Goal: Task Accomplishment & Management: Use online tool/utility

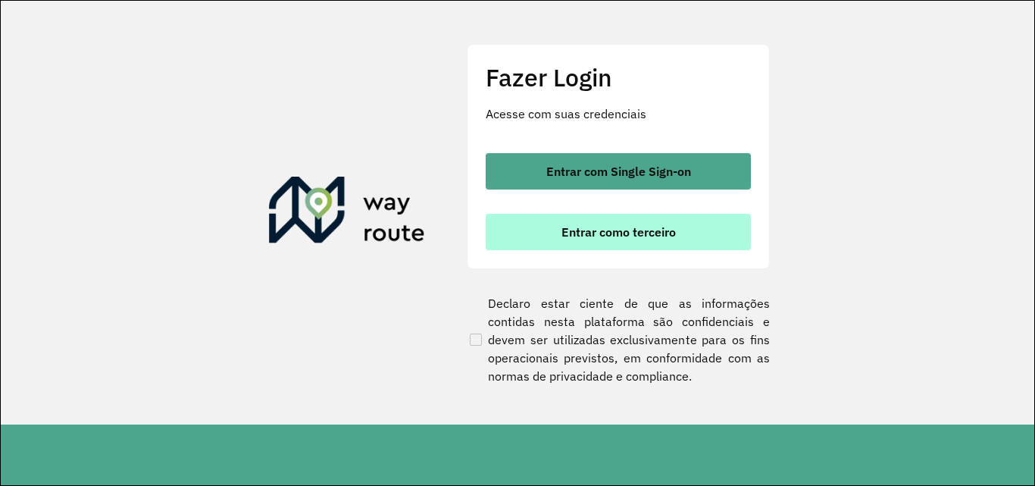
click at [637, 221] on button "Entrar como terceiro" at bounding box center [618, 232] width 265 height 36
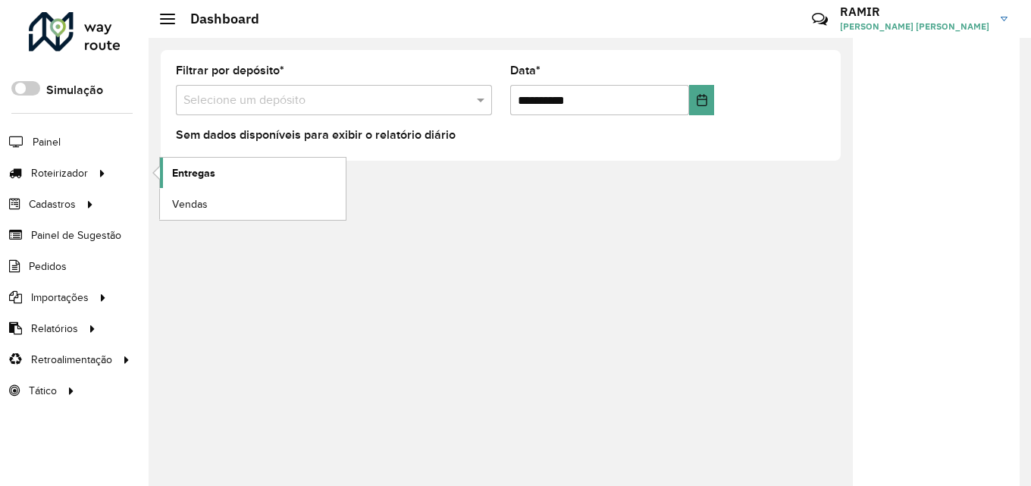
click at [183, 174] on span "Entregas" at bounding box center [193, 173] width 43 height 16
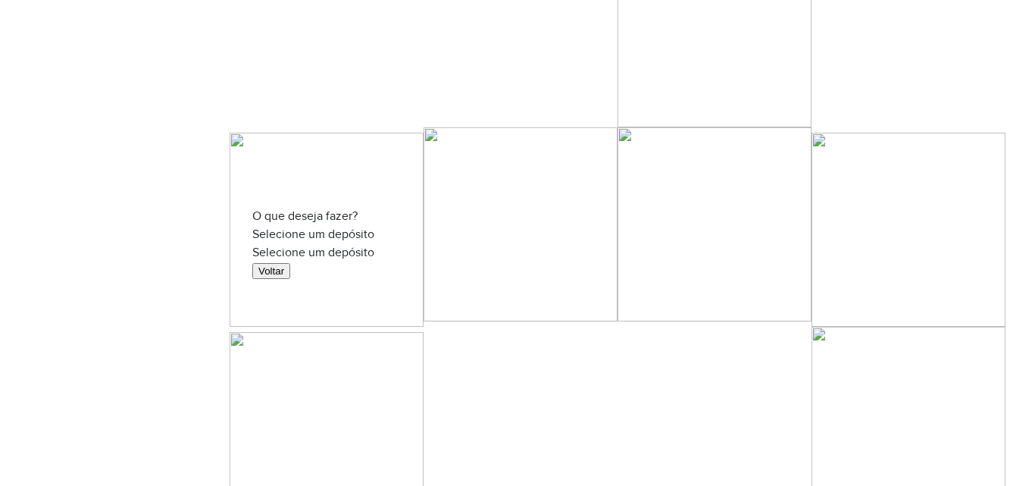
click at [615, 249] on input "text" at bounding box center [517, 254] width 530 height 11
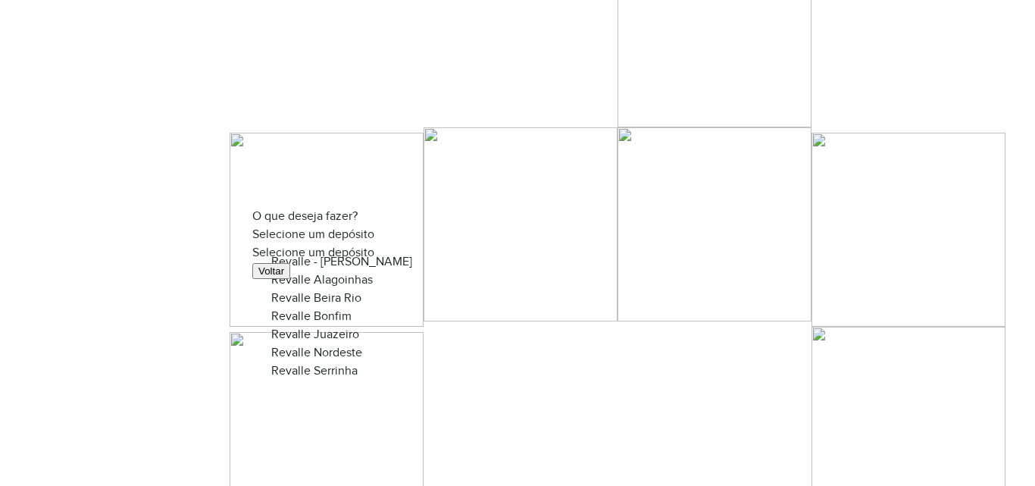
click at [341, 340] on span "Revalle Juazeiro" at bounding box center [315, 333] width 88 height 13
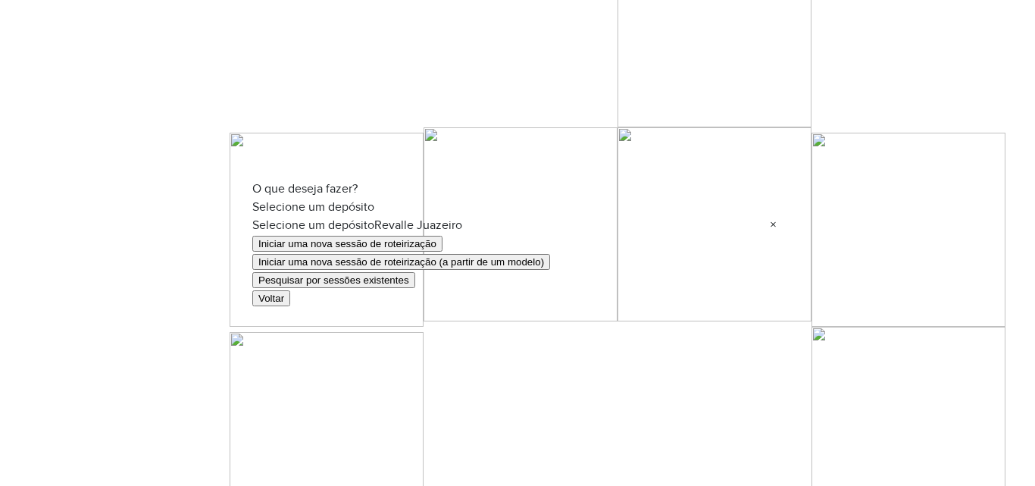
click at [410, 285] on button "Pesquisar por sessões existentes" at bounding box center [333, 280] width 163 height 16
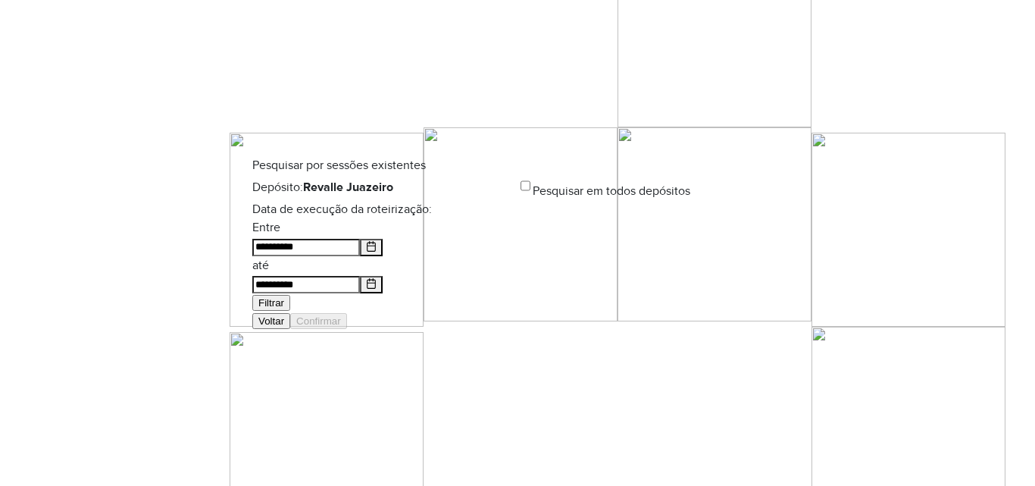
click at [383, 254] on button "Choose Date" at bounding box center [371, 247] width 23 height 17
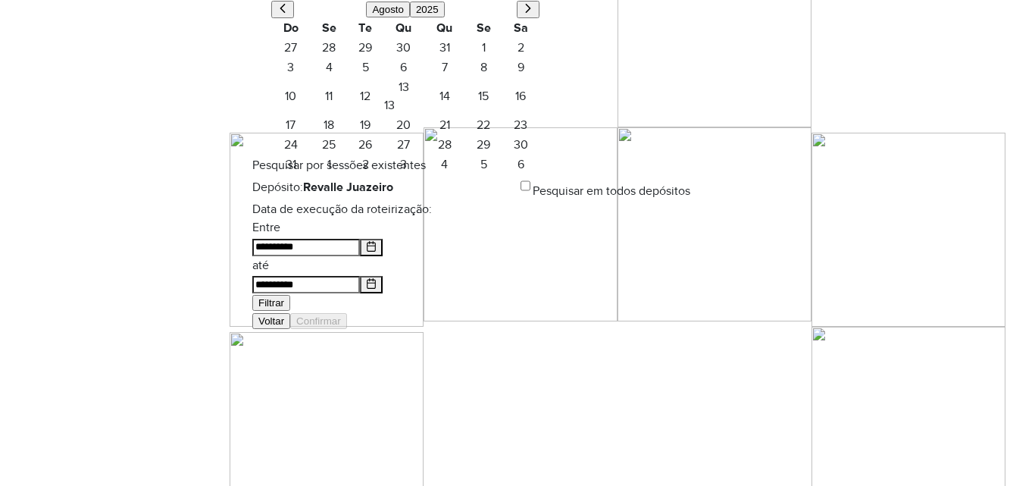
click at [286, 12] on icon "Previous Month" at bounding box center [282, 7] width 5 height 9
click at [443, 116] on span "24" at bounding box center [444, 107] width 39 height 18
type input "**********"
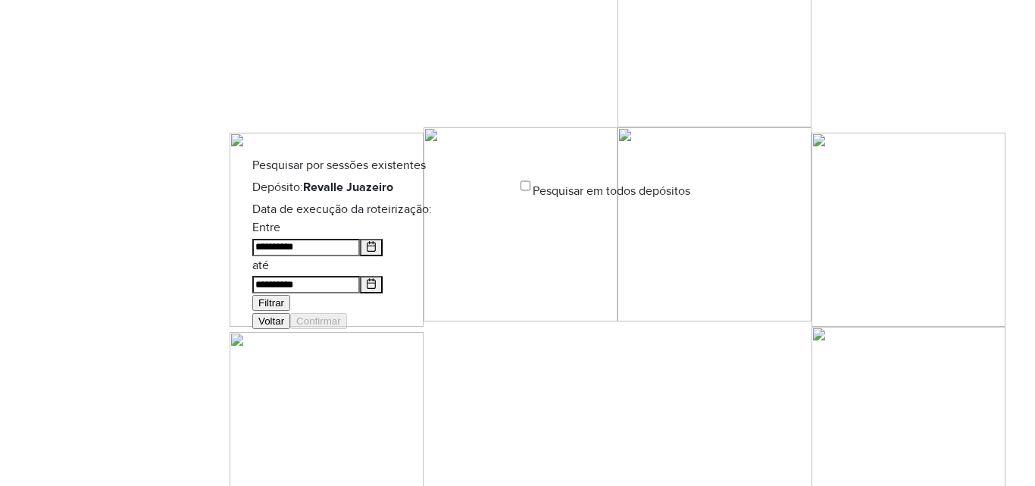
click at [383, 276] on button "Choose Date" at bounding box center [371, 284] width 23 height 17
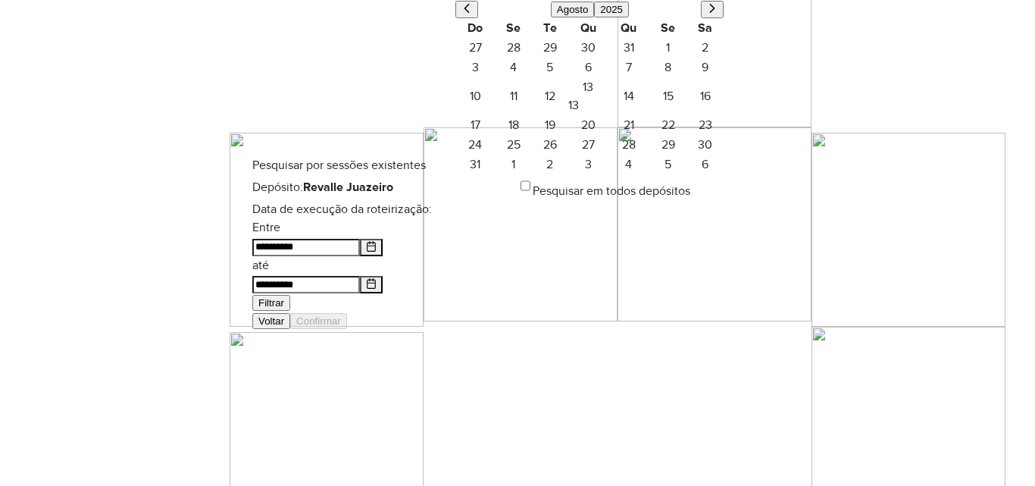
click at [472, 14] on icon "Previous Month" at bounding box center [466, 8] width 11 height 11
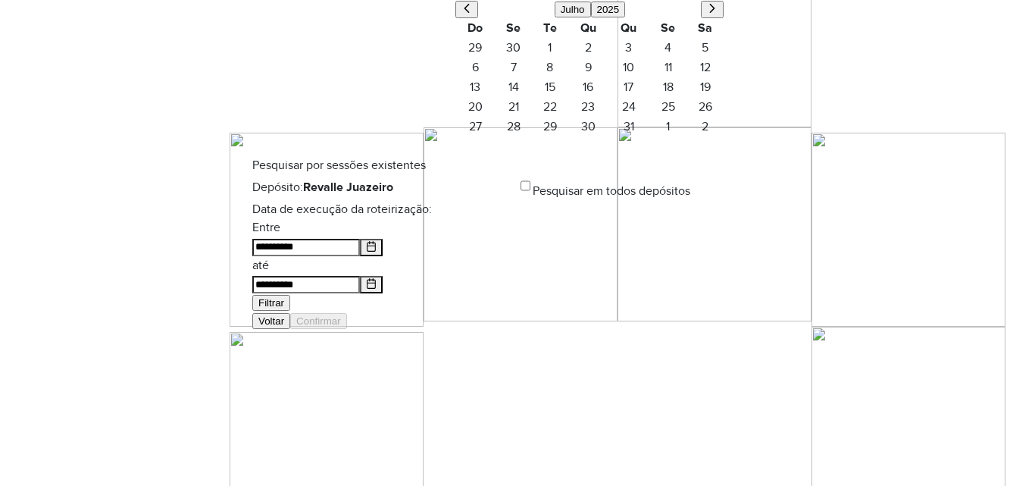
click at [636, 116] on span "24" at bounding box center [628, 107] width 39 height 18
type input "**********"
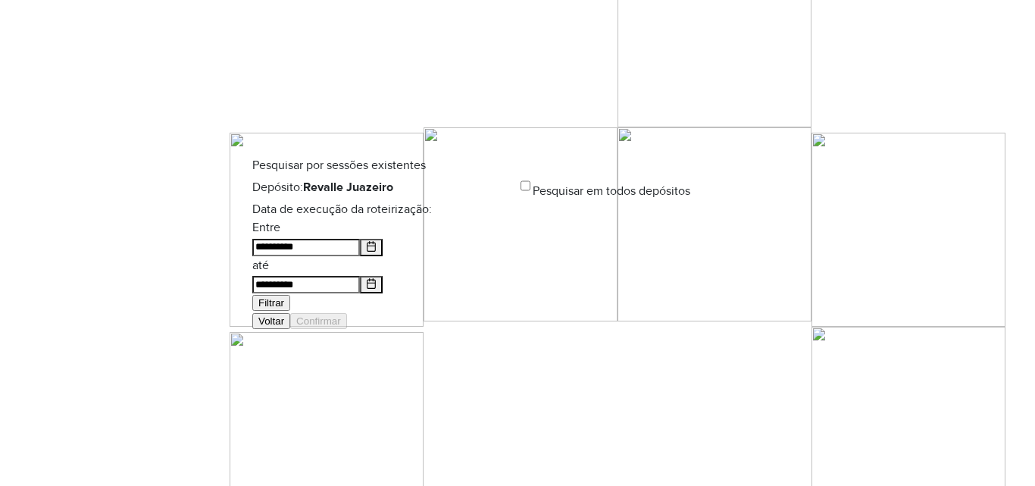
click at [290, 295] on button "Filtrar" at bounding box center [271, 303] width 38 height 16
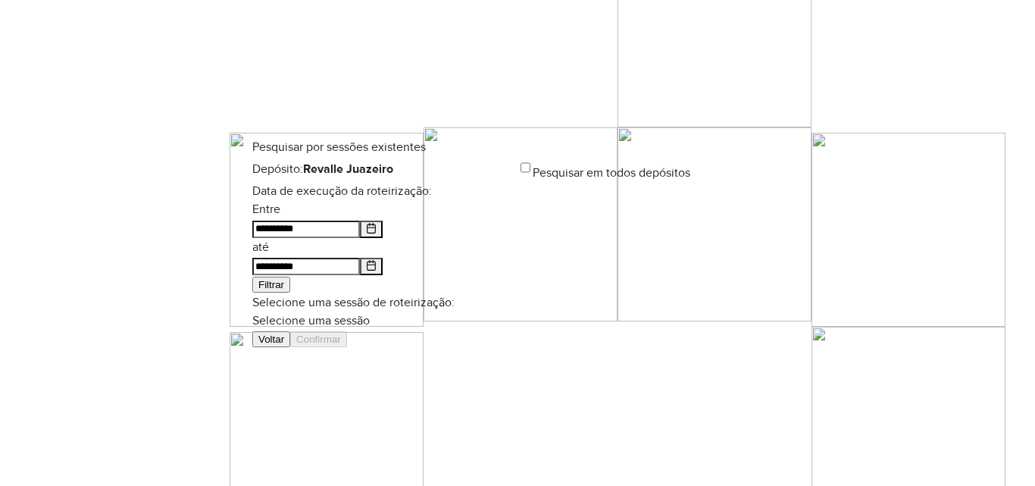
click at [624, 317] on input "text" at bounding box center [517, 322] width 530 height 11
click at [433, 321] on div "969730 - 24/07/2025 19:03" at bounding box center [517, 312] width 493 height 18
click at [347, 343] on button "Confirmar" at bounding box center [318, 339] width 57 height 16
click at [347, 347] on button "Confirmar" at bounding box center [318, 339] width 57 height 16
click at [383, 238] on button "Choose Date" at bounding box center [371, 229] width 23 height 17
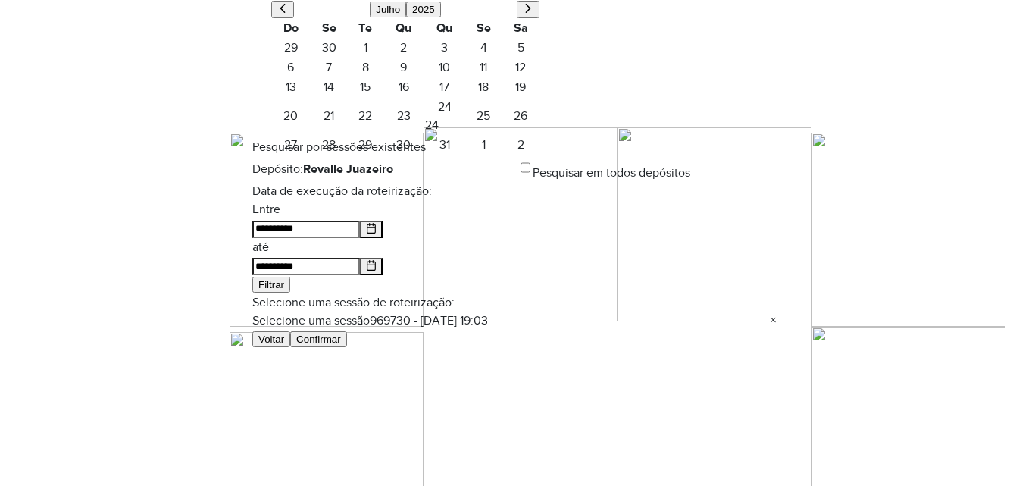
click at [517, 18] on button "Next Month" at bounding box center [528, 9] width 23 height 17
click at [510, 57] on span "2" at bounding box center [521, 48] width 36 height 18
type input "**********"
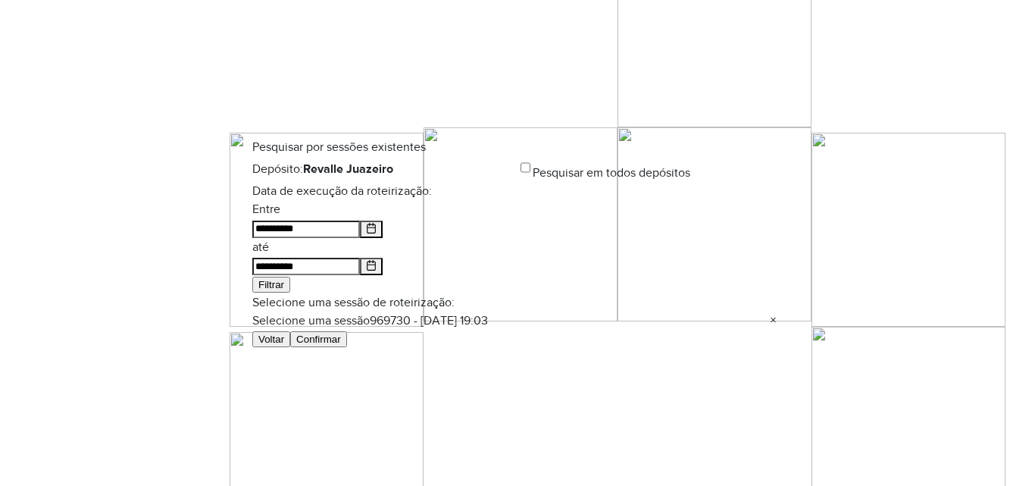
click at [290, 277] on button "Filtrar" at bounding box center [271, 285] width 38 height 16
click at [647, 317] on input "text" at bounding box center [517, 322] width 530 height 11
click at [577, 321] on div "974068 - 02/08/2025 18:34" at bounding box center [517, 312] width 493 height 18
click at [347, 347] on button "Confirmar" at bounding box center [318, 339] width 57 height 16
click at [376, 233] on icon "Choose Date" at bounding box center [371, 228] width 9 height 11
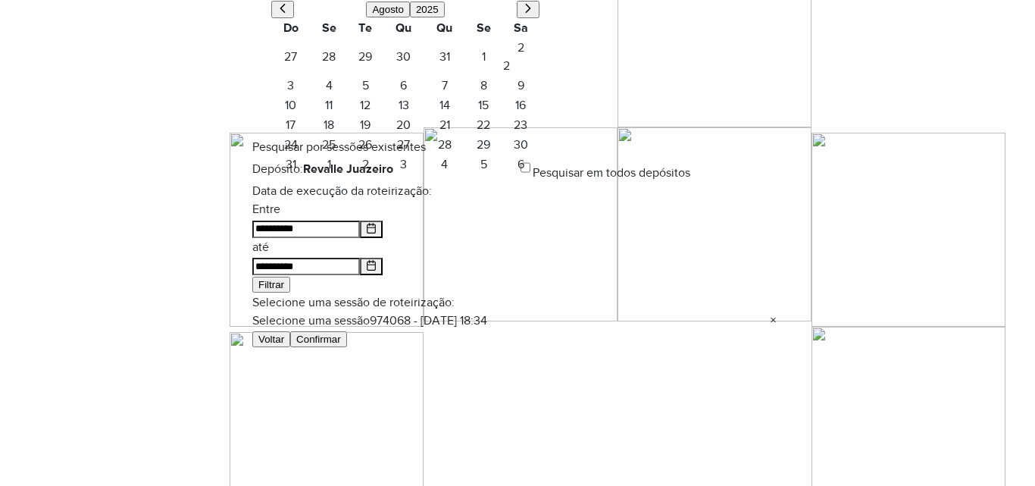
click at [503, 95] on span "9" at bounding box center [521, 86] width 36 height 18
type input "**********"
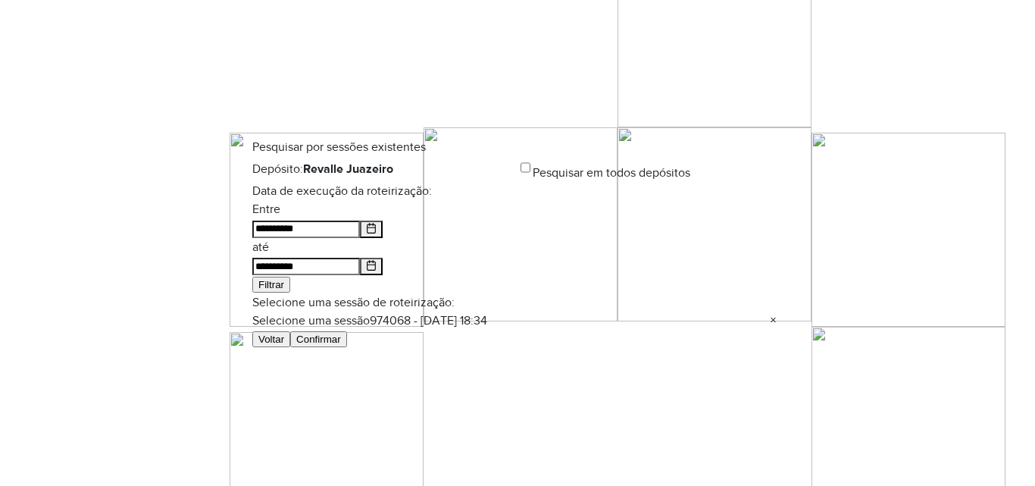
click at [670, 220] on div "**********" at bounding box center [517, 246] width 530 height 93
click at [290, 277] on button "Filtrar" at bounding box center [271, 285] width 38 height 16
click at [666, 317] on input "text" at bounding box center [517, 322] width 530 height 11
click at [551, 321] on div "977349 - 09/08/2025 18:40" at bounding box center [517, 312] width 493 height 18
click at [347, 347] on button "Confirmar" at bounding box center [318, 339] width 57 height 16
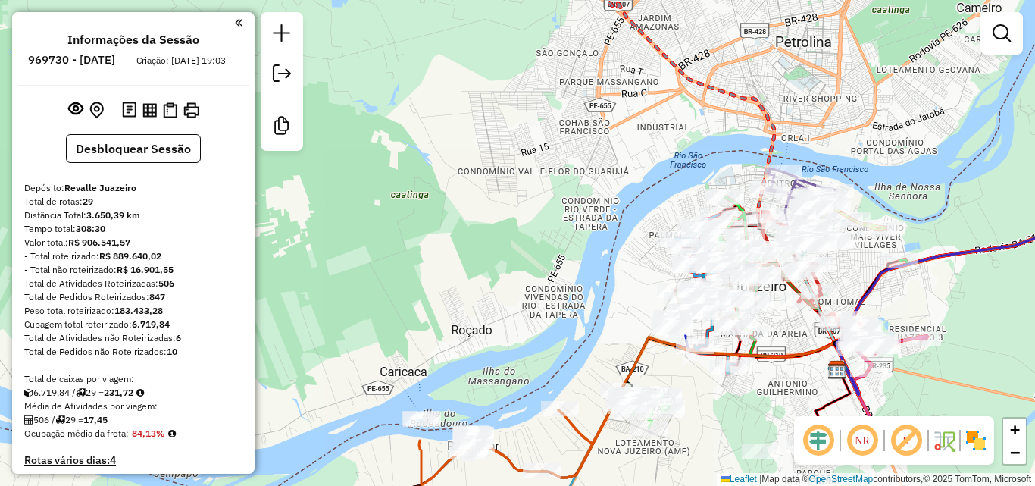
drag, startPoint x: 711, startPoint y: 293, endPoint x: 665, endPoint y: 270, distance: 51.2
click at [670, 270] on div at bounding box center [689, 263] width 38 height 15
select select "**********"
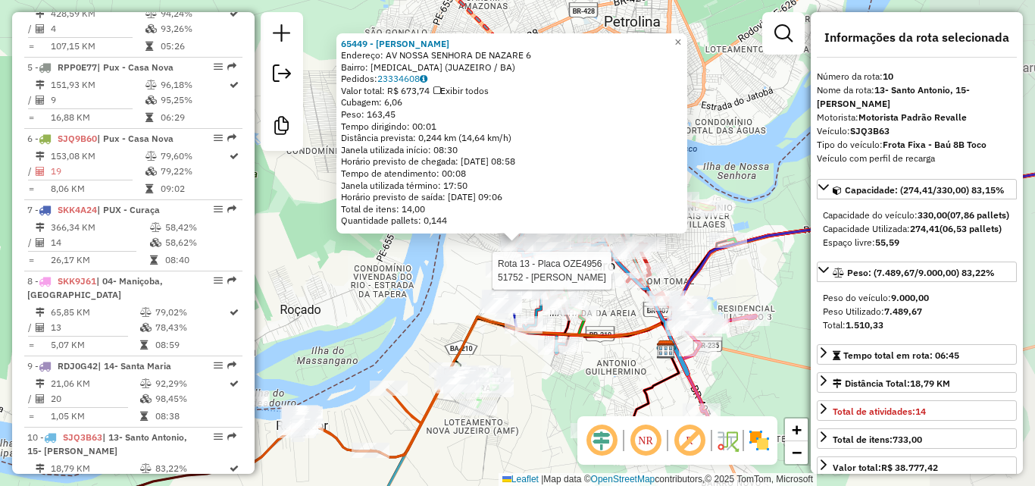
scroll to position [1303, 0]
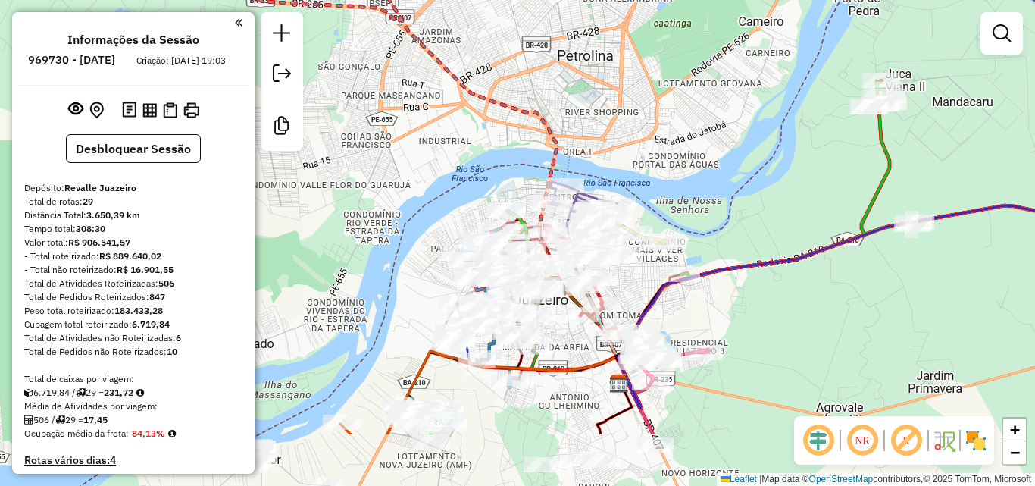
drag, startPoint x: 464, startPoint y: 262, endPoint x: 452, endPoint y: 162, distance: 100.7
click at [452, 162] on div "Janela de atendimento Grade de atendimento Capacidade Transportadoras Veículos …" at bounding box center [517, 243] width 1035 height 486
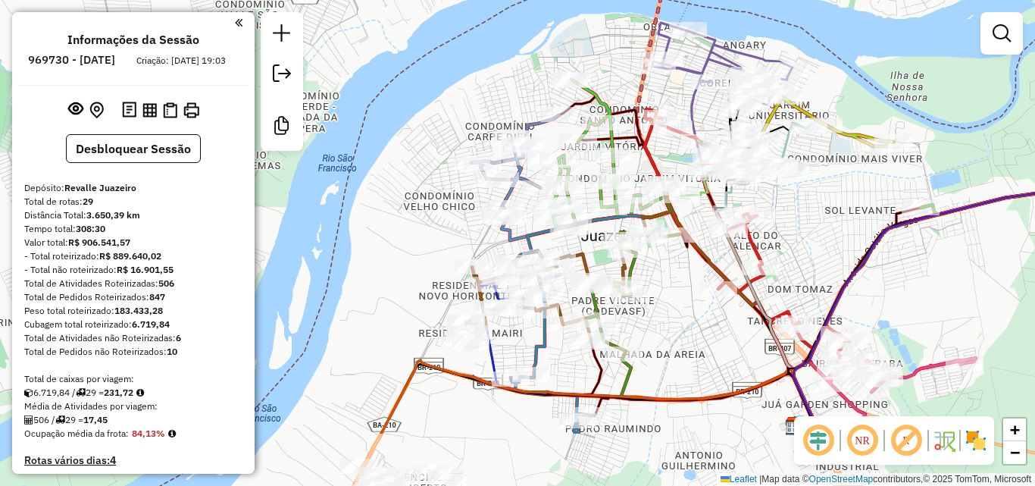
drag, startPoint x: 442, startPoint y: 225, endPoint x: 470, endPoint y: 124, distance: 104.6
click at [470, 124] on div "Janela de atendimento Grade de atendimento Capacidade Transportadoras Veículos …" at bounding box center [517, 243] width 1035 height 486
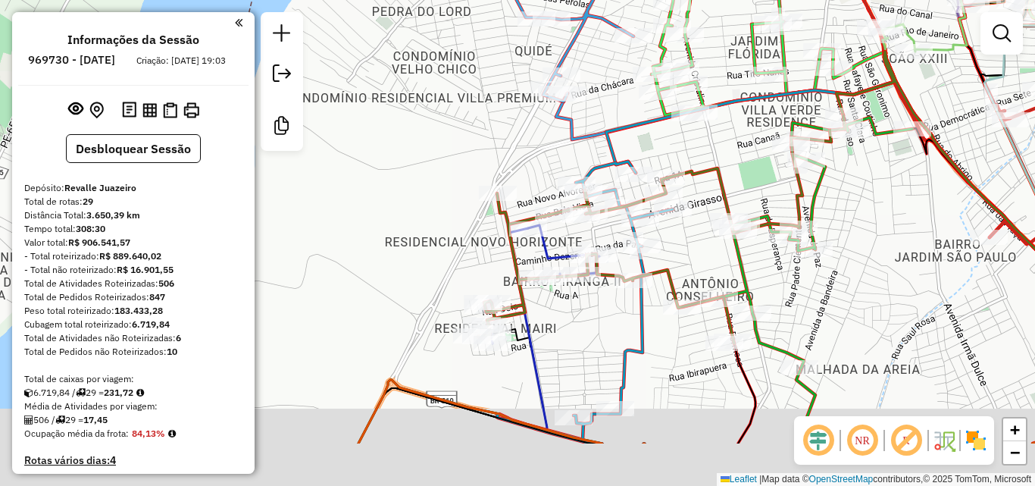
drag, startPoint x: 438, startPoint y: 221, endPoint x: 457, endPoint y: 155, distance: 67.9
click at [457, 155] on div "Janela de atendimento Grade de atendimento Capacidade Transportadoras Veículos …" at bounding box center [517, 243] width 1035 height 486
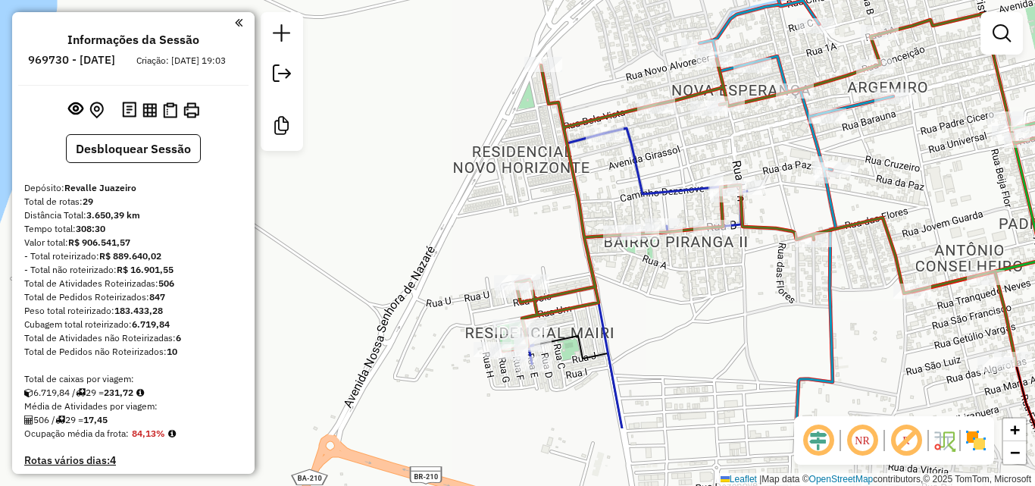
drag, startPoint x: 480, startPoint y: 291, endPoint x: 483, endPoint y: 177, distance: 113.7
click at [483, 177] on div "Janela de atendimento Grade de atendimento Capacidade Transportadoras Veículos …" at bounding box center [517, 243] width 1035 height 486
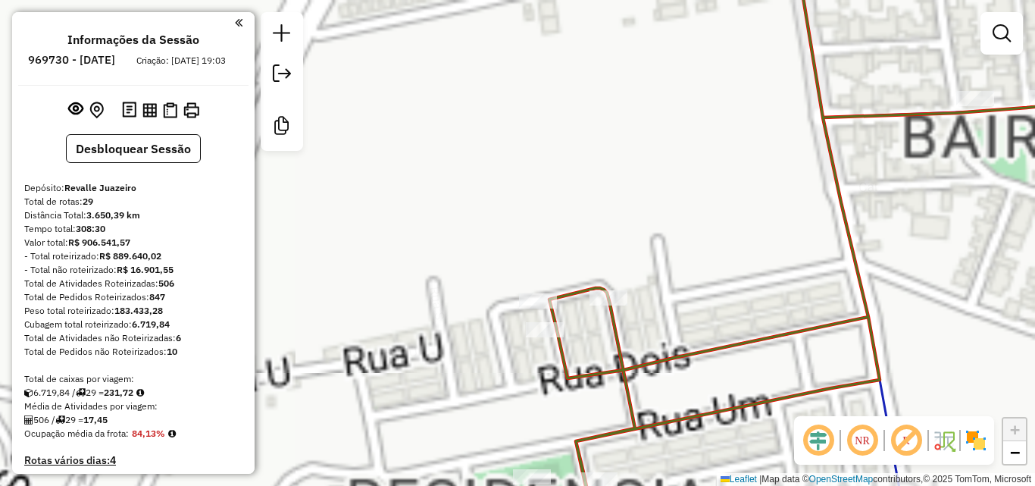
drag, startPoint x: 488, startPoint y: 299, endPoint x: 531, endPoint y: 64, distance: 238.1
click at [510, 148] on div "Janela de atendimento Grade de atendimento Capacidade Transportadoras Veículos …" at bounding box center [517, 243] width 1035 height 486
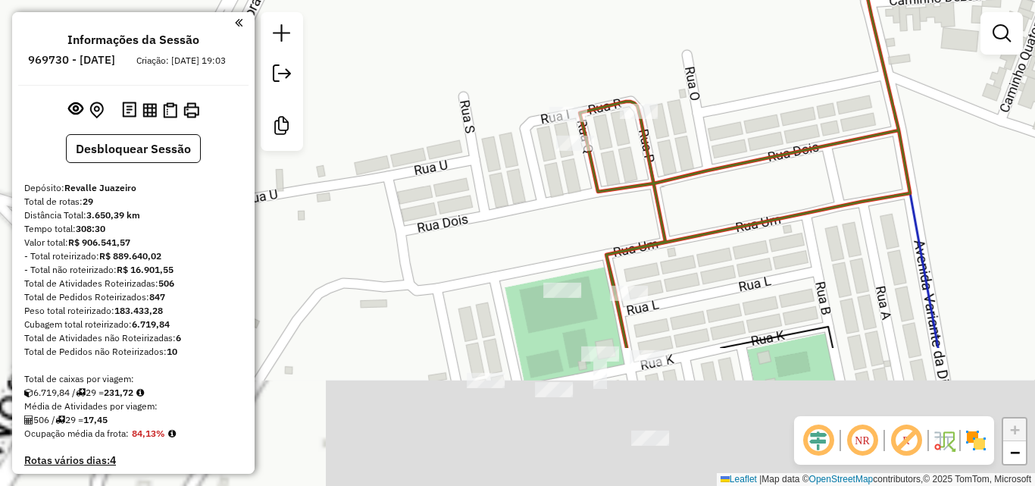
drag, startPoint x: 531, startPoint y: 64, endPoint x: 534, endPoint y: 54, distance: 11.0
click at [533, 54] on div "Janela de atendimento Grade de atendimento Capacidade Transportadoras Veículos …" at bounding box center [517, 243] width 1035 height 486
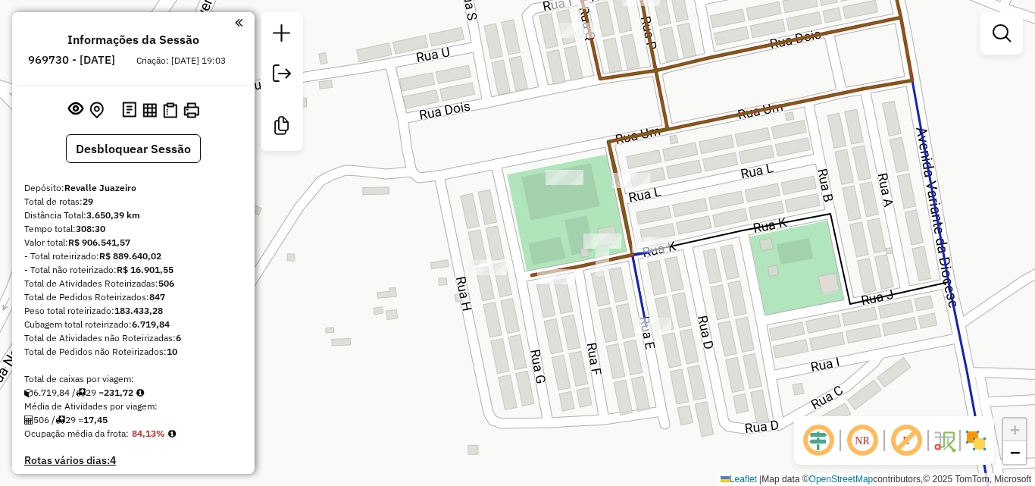
click at [794, 133] on div "Janela de atendimento Grade de atendimento Capacidade Transportadoras Veículos …" at bounding box center [517, 243] width 1035 height 486
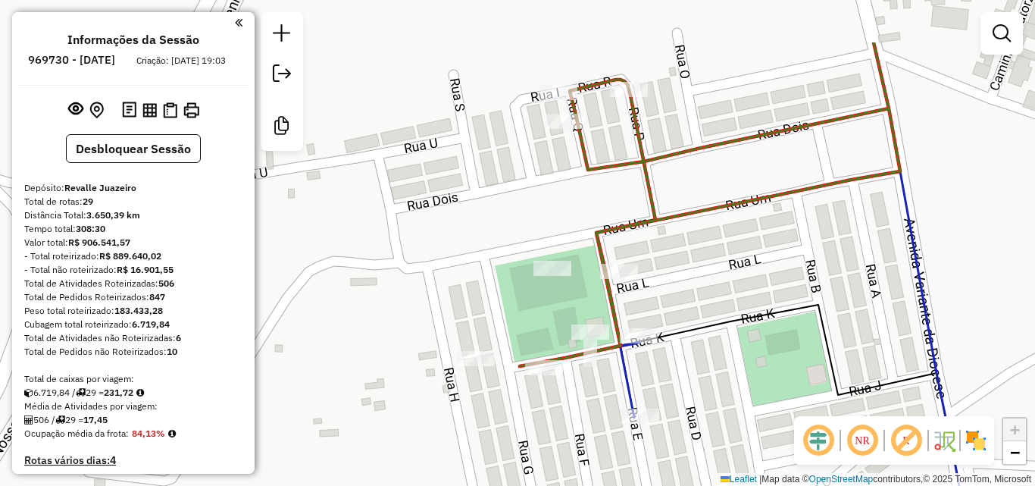
drag, startPoint x: 611, startPoint y: 111, endPoint x: 596, endPoint y: 206, distance: 95.9
click at [596, 209] on div "Janela de atendimento Grade de atendimento Capacidade Transportadoras Veículos …" at bounding box center [517, 243] width 1035 height 486
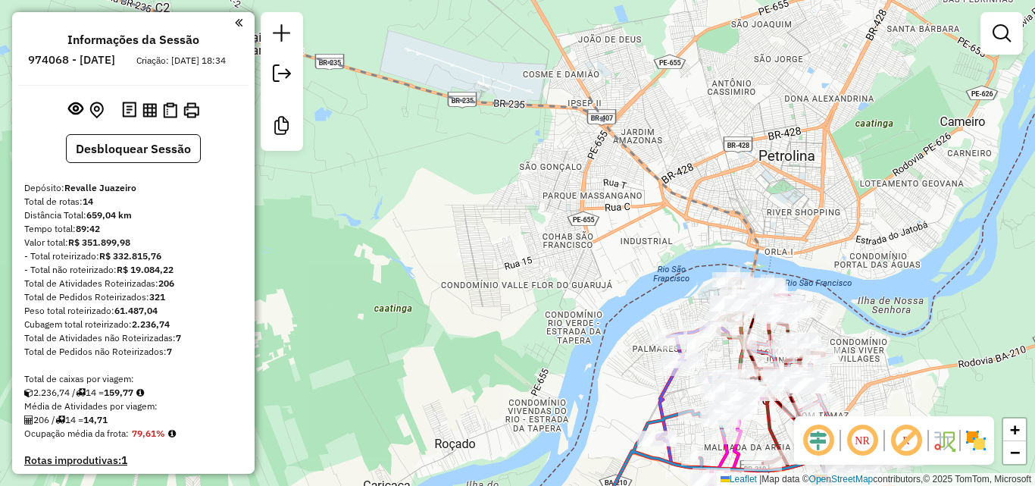
click at [667, 109] on div "Janela de atendimento Grade de atendimento Capacidade Transportadoras Veículos …" at bounding box center [517, 243] width 1035 height 486
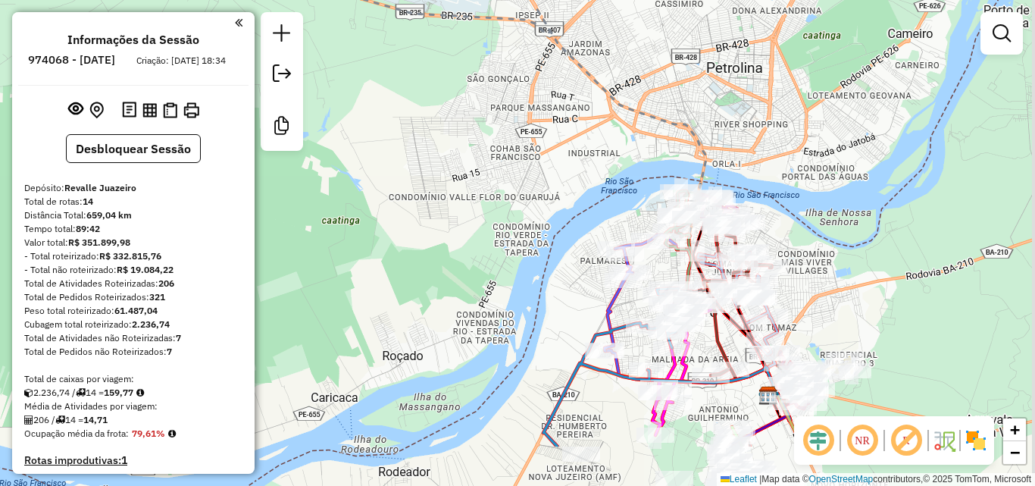
drag, startPoint x: 682, startPoint y: 314, endPoint x: 630, endPoint y: 227, distance: 102.3
click at [630, 227] on div "Janela de atendimento Grade de atendimento Capacidade Transportadoras Veículos …" at bounding box center [517, 243] width 1035 height 486
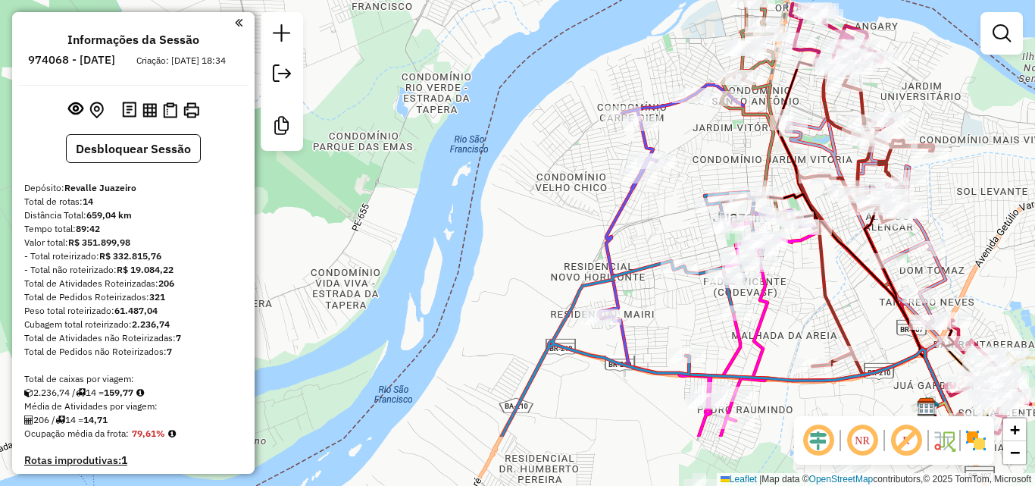
drag, startPoint x: 725, startPoint y: 343, endPoint x: 661, endPoint y: 243, distance: 118.3
click at [661, 243] on div "Janela de atendimento Grade de atendimento Capacidade Transportadoras Veículos …" at bounding box center [517, 243] width 1035 height 486
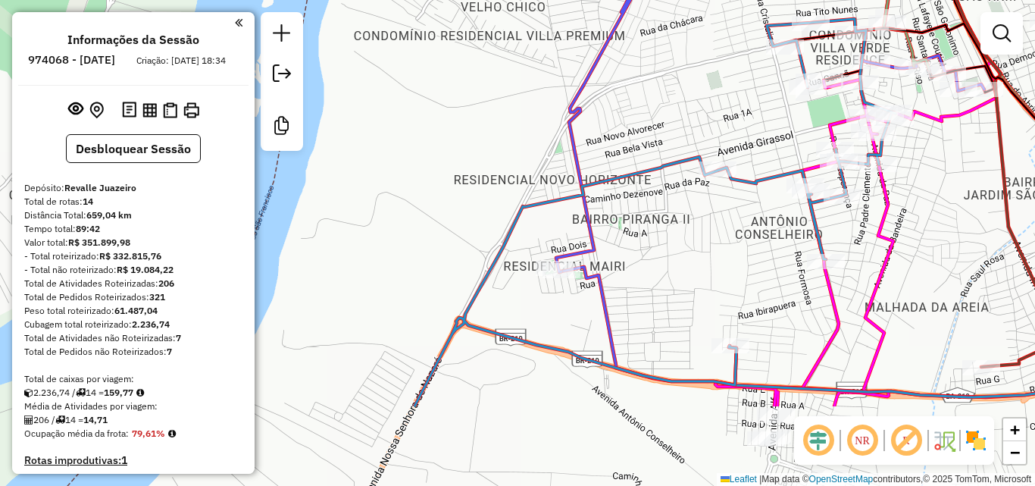
drag, startPoint x: 578, startPoint y: 349, endPoint x: 596, endPoint y: 200, distance: 149.6
click at [596, 200] on icon at bounding box center [770, 47] width 428 height 449
select select "**********"
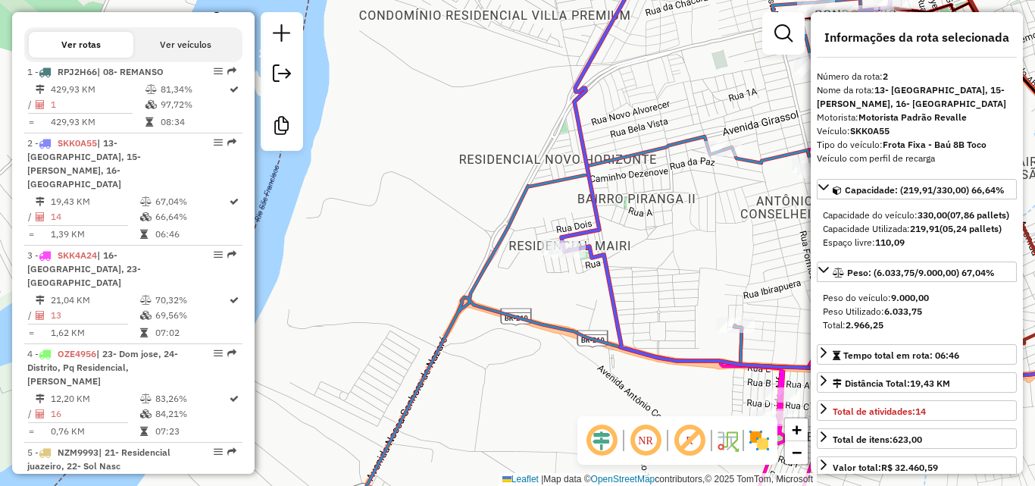
scroll to position [668, 0]
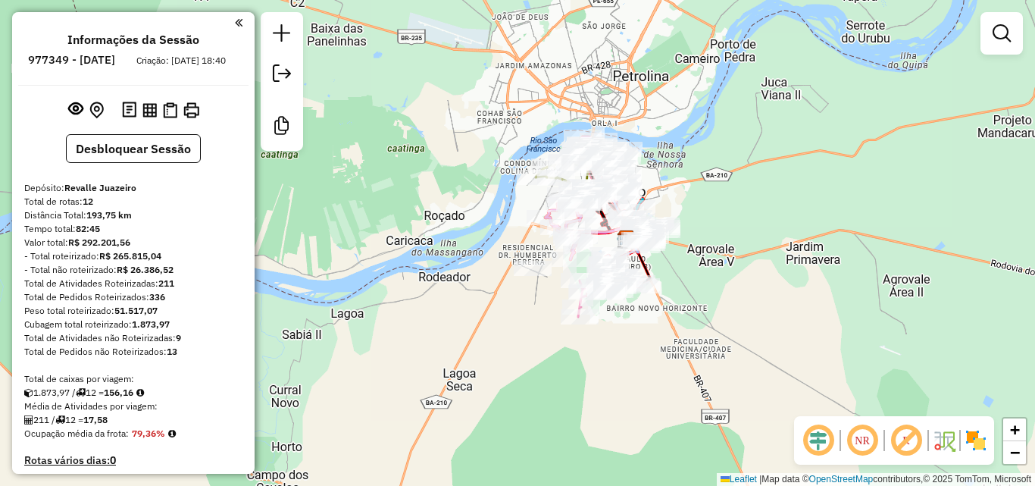
drag, startPoint x: 412, startPoint y: 269, endPoint x: 620, endPoint y: 78, distance: 282.1
click at [620, 78] on div "Janela de atendimento Grade de atendimento Capacidade Transportadoras Veículos …" at bounding box center [517, 243] width 1035 height 486
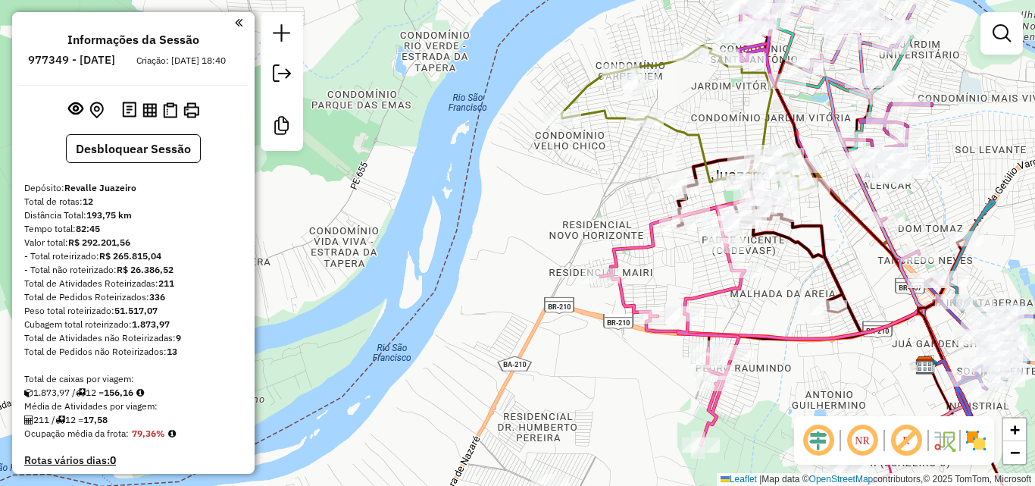
drag, startPoint x: 630, startPoint y: 200, endPoint x: 614, endPoint y: 227, distance: 30.9
click at [614, 227] on div "Janela de atendimento Grade de atendimento Capacidade Transportadoras Veículos …" at bounding box center [517, 243] width 1035 height 486
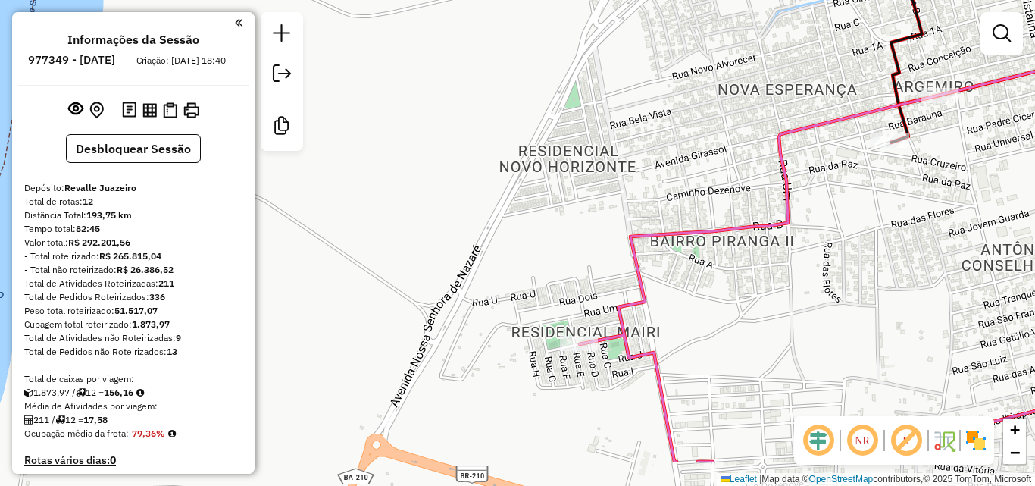
drag, startPoint x: 593, startPoint y: 291, endPoint x: 596, endPoint y: 218, distance: 72.8
click at [596, 218] on div "Janela de atendimento Grade de atendimento Capacidade Transportadoras Veículos …" at bounding box center [517, 243] width 1035 height 486
click at [722, 111] on div "Janela de atendimento Grade de atendimento Capacidade Transportadoras Veículos …" at bounding box center [517, 243] width 1035 height 486
